Goal: Transaction & Acquisition: Purchase product/service

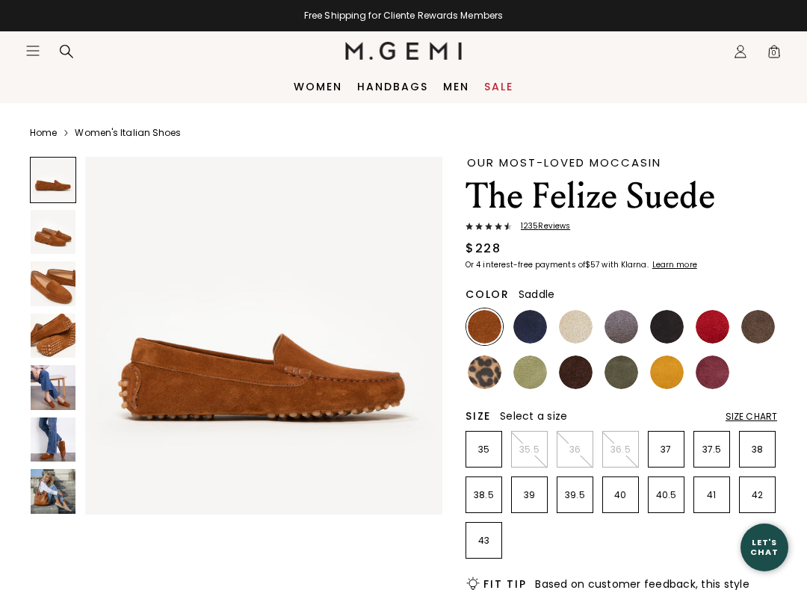
click at [508, 87] on link "Sale" at bounding box center [498, 87] width 29 height 12
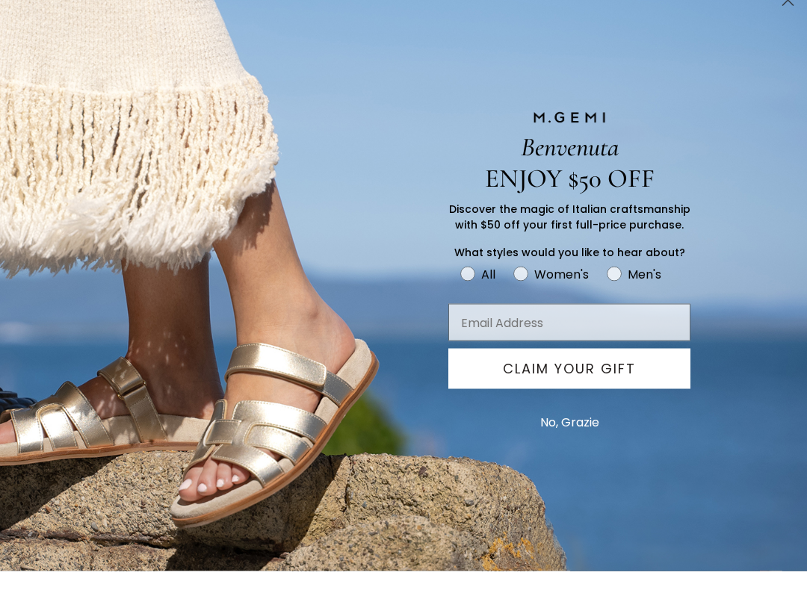
scroll to position [87, 0]
click at [580, 433] on button "No, Grazie" at bounding box center [570, 441] width 74 height 37
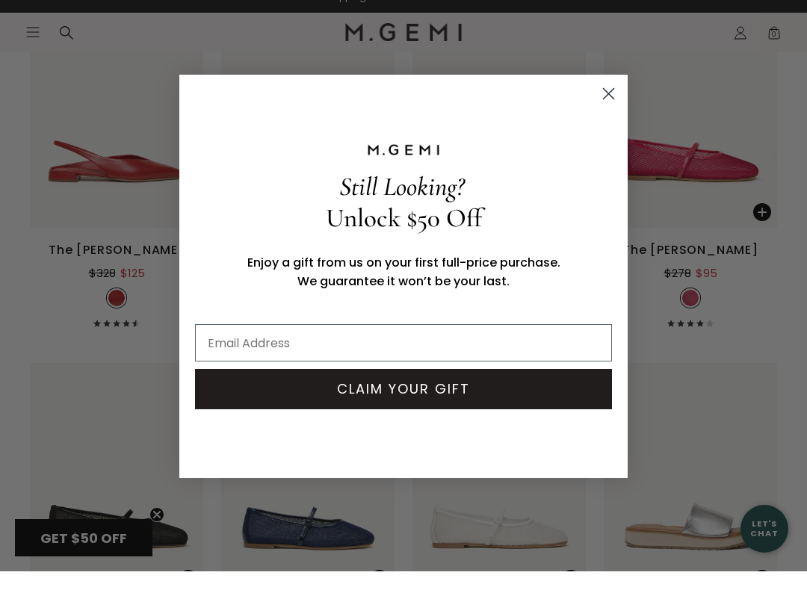
scroll to position [6342, 0]
click at [611, 105] on circle "Close dialog" at bounding box center [608, 112] width 25 height 25
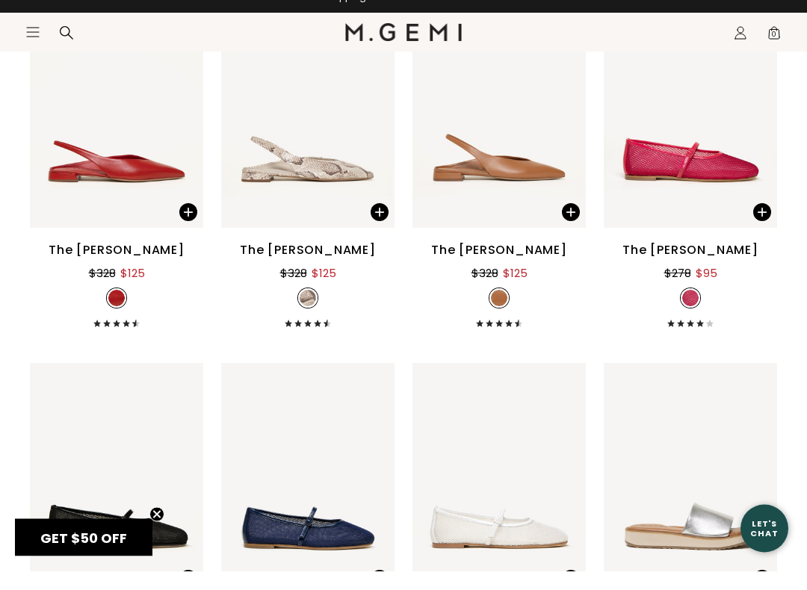
scroll to position [6343, 0]
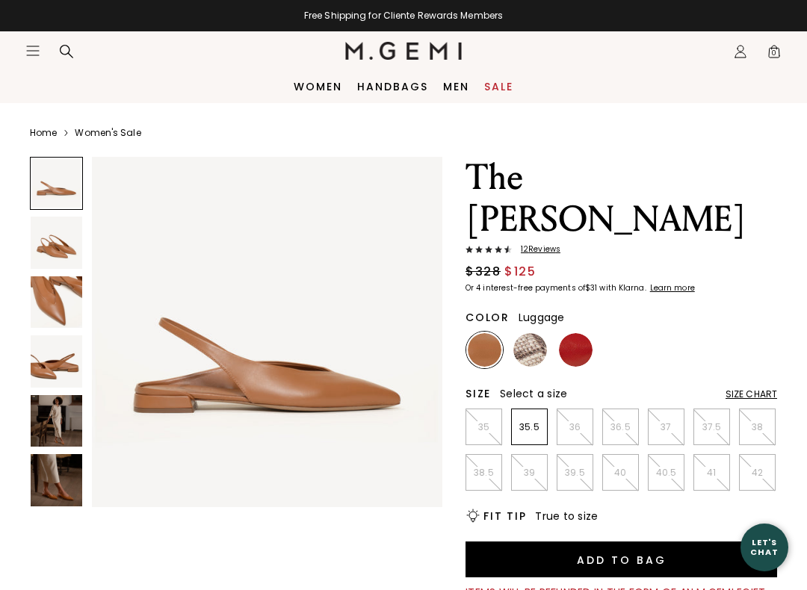
click at [579, 333] on img at bounding box center [576, 350] width 34 height 34
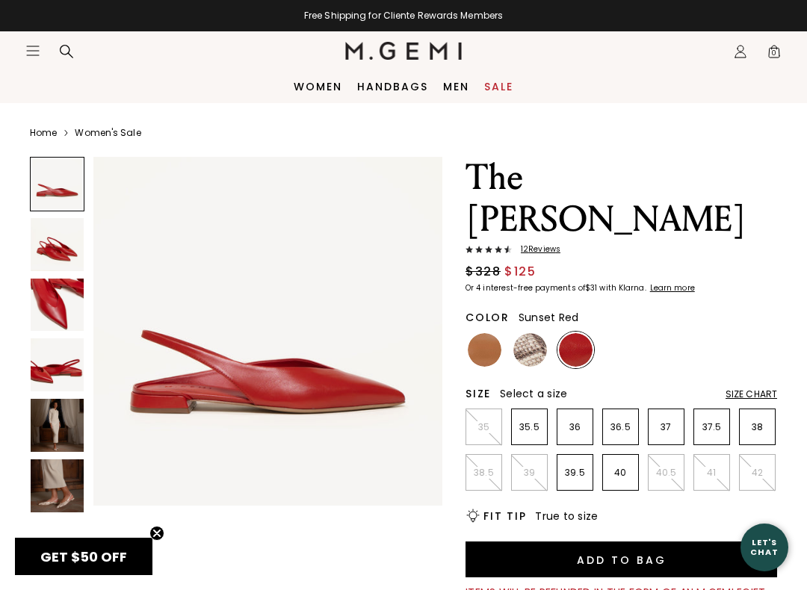
click at [489, 333] on img at bounding box center [485, 350] width 34 height 34
